Goal: Information Seeking & Learning: Understand process/instructions

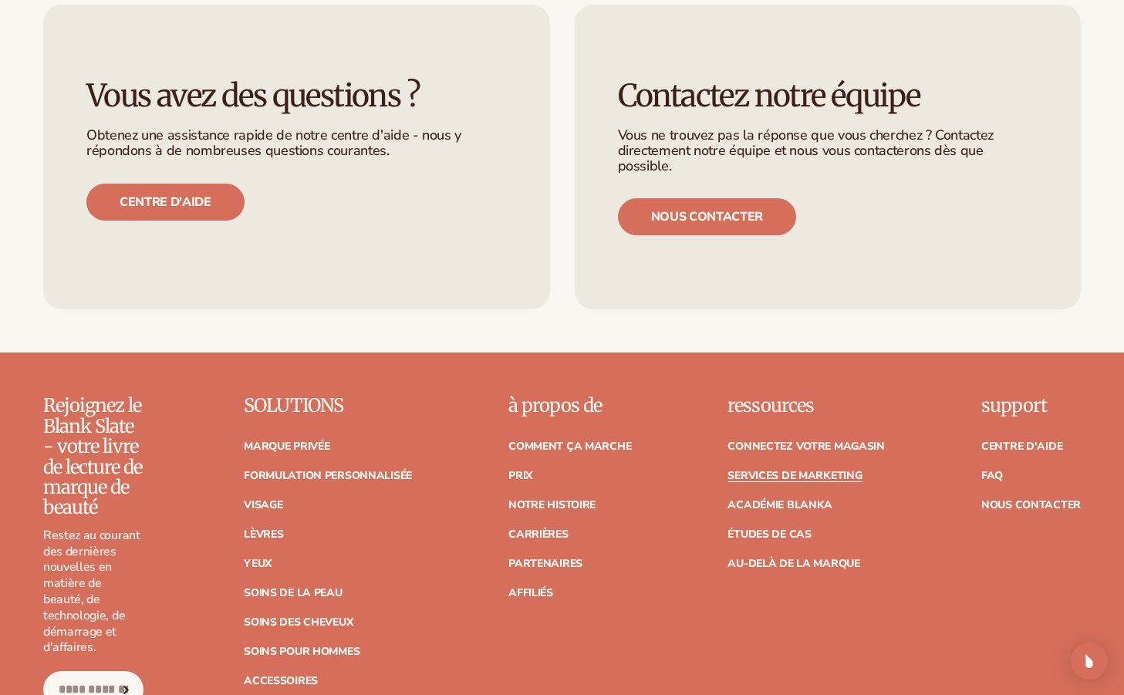
scroll to position [3327, 0]
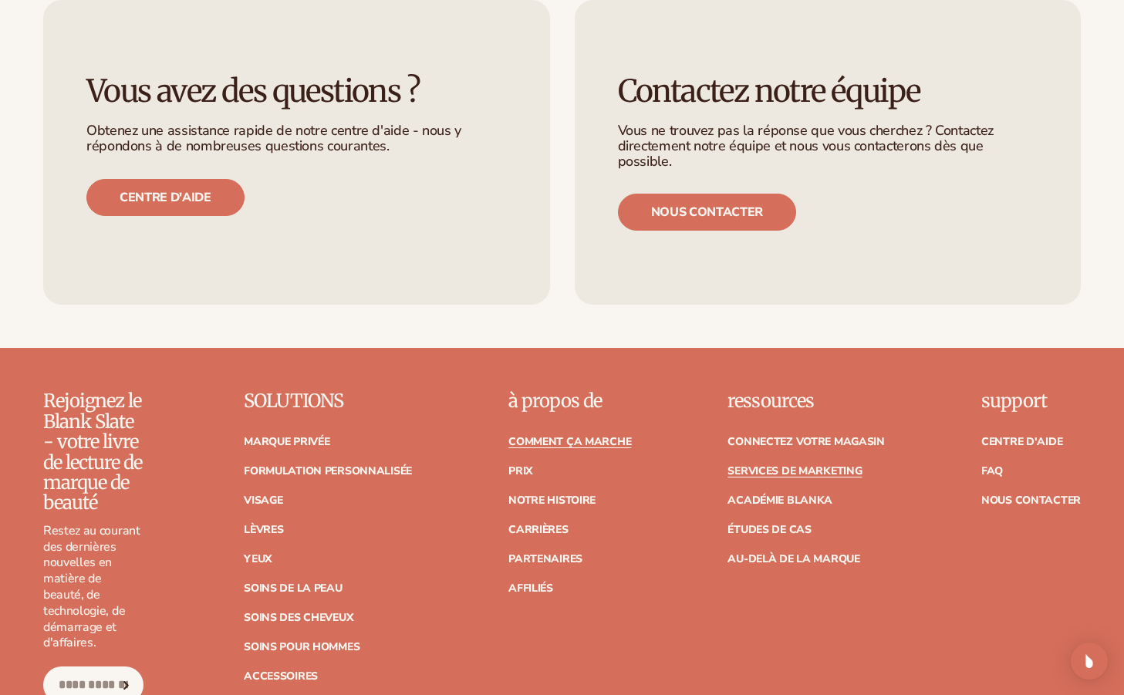
click at [619, 437] on link "Comment ça marche" at bounding box center [570, 442] width 123 height 11
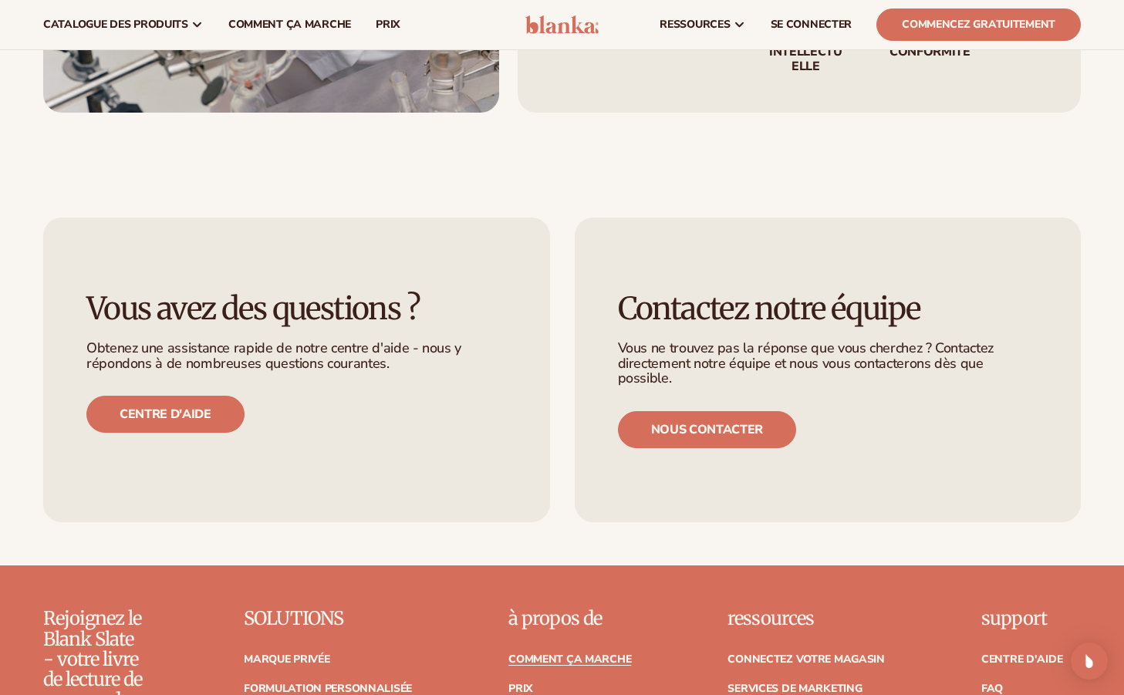
scroll to position [3117, 0]
click at [201, 397] on link "Centre d'aide" at bounding box center [165, 415] width 158 height 37
